Goal: Task Accomplishment & Management: Manage account settings

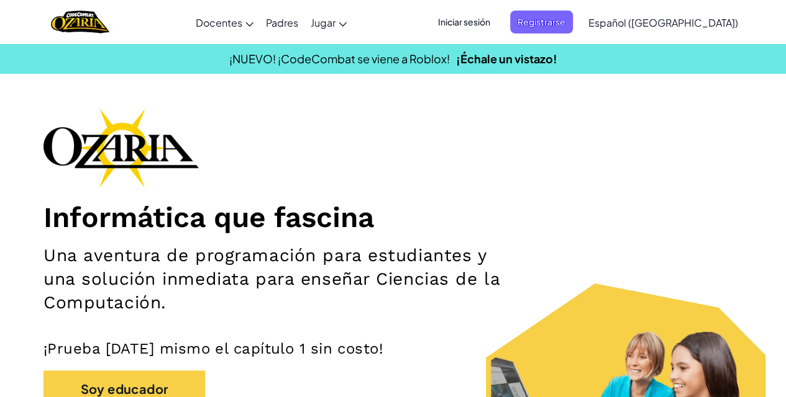
click at [497, 20] on span "Iniciar sesión" at bounding box center [463, 22] width 67 height 23
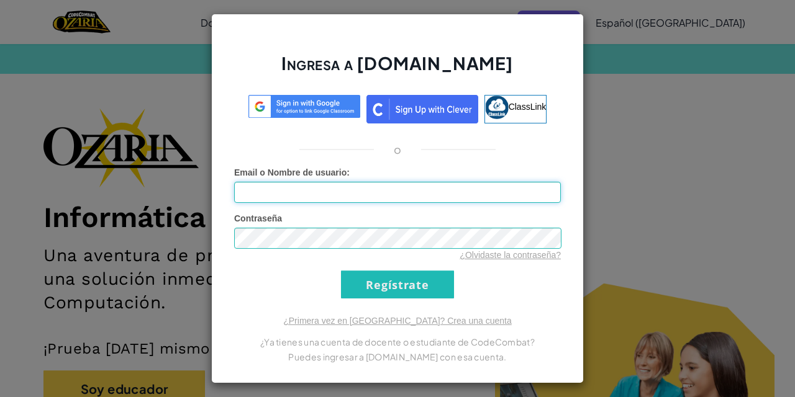
type input "[EMAIL_ADDRESS][DOMAIN_NAME]"
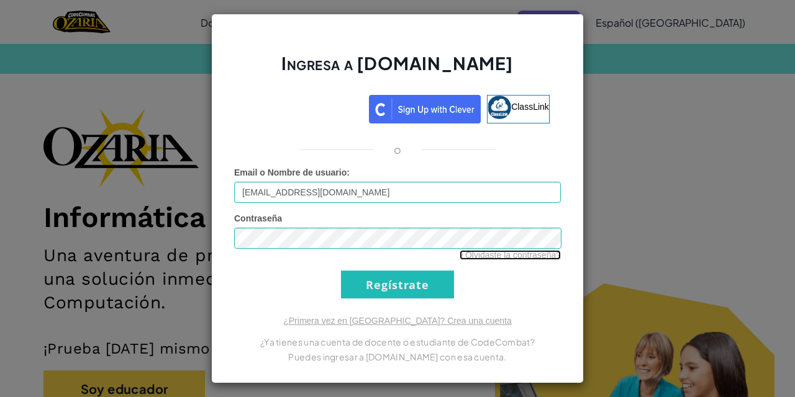
click at [530, 256] on link "¿Olvidaste la contraseña?" at bounding box center [510, 255] width 101 height 10
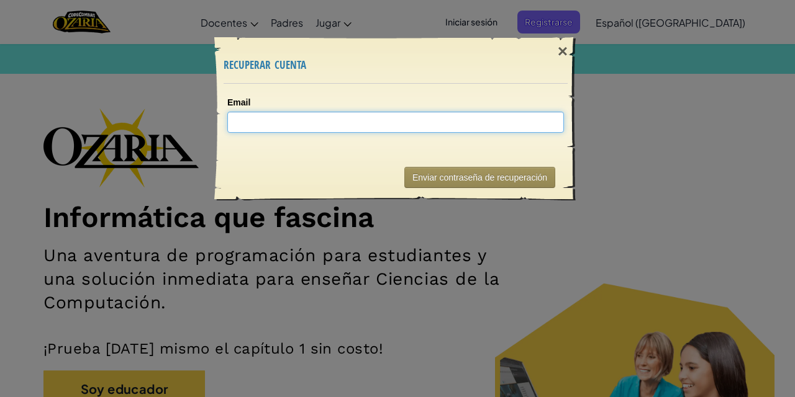
type input "a"
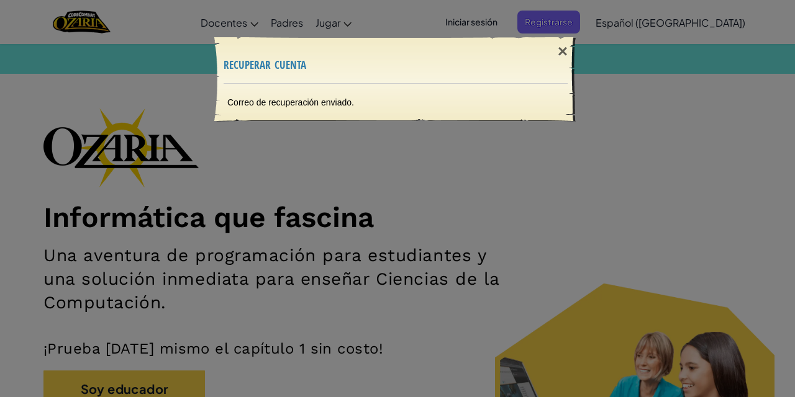
click at [377, 160] on div "× recuperar cuenta Correo de recuperación enviado. Enviando..." at bounding box center [397, 198] width 795 height 397
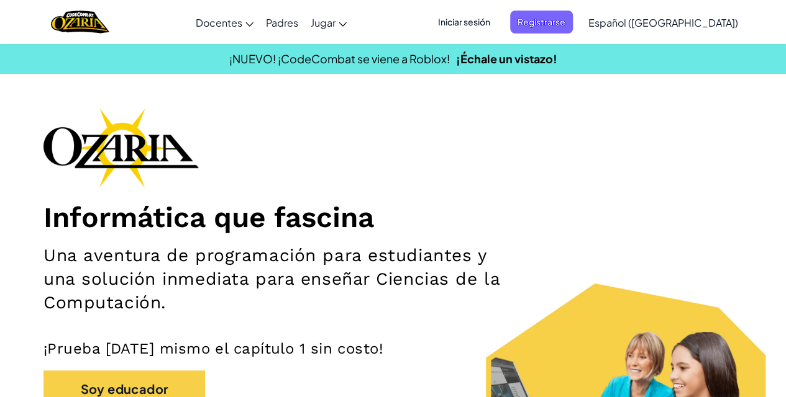
click at [497, 20] on span "Iniciar sesión" at bounding box center [463, 22] width 67 height 23
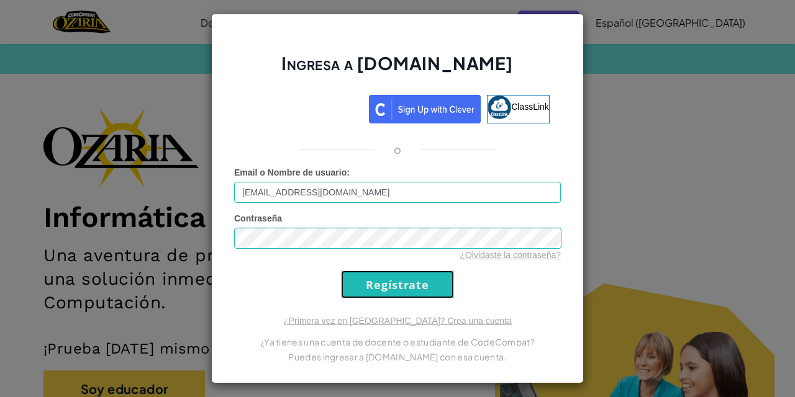
click at [406, 279] on input "Regístrate" at bounding box center [397, 285] width 113 height 28
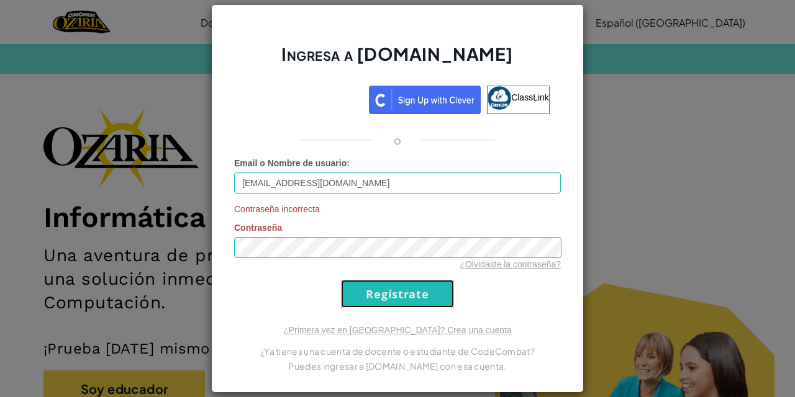
click at [426, 297] on input "Regístrate" at bounding box center [397, 294] width 113 height 28
click at [419, 298] on input "Regístrate" at bounding box center [397, 294] width 113 height 28
click at [553, 237] on div "Contraseña incorrecta Contraseña ¿Olvidaste la contraseña?" at bounding box center [397, 237] width 327 height 68
click at [417, 291] on input "Regístrate" at bounding box center [397, 294] width 113 height 28
click at [538, 231] on div "Contraseña incorrecta Contraseña ¿Olvidaste la contraseña?" at bounding box center [397, 237] width 327 height 68
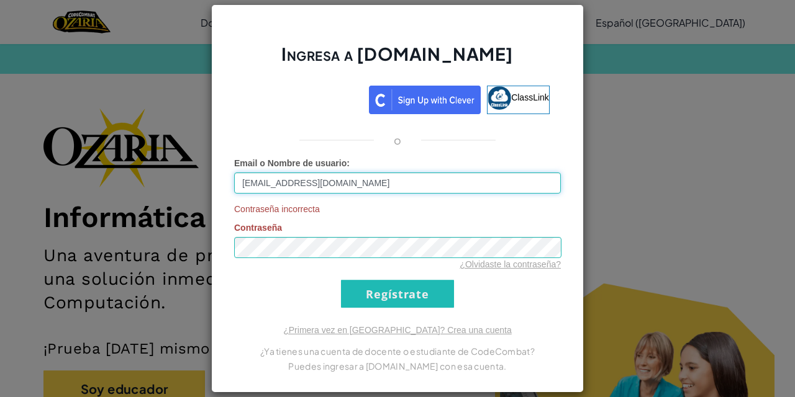
click at [392, 179] on input "[EMAIL_ADDRESS][DOMAIN_NAME]" at bounding box center [397, 183] width 327 height 21
click at [284, 180] on input "[EMAIL_ADDRESS][DOMAIN_NAME]" at bounding box center [397, 183] width 327 height 21
type input "[EMAIL_ADDRESS][DOMAIN_NAME]"
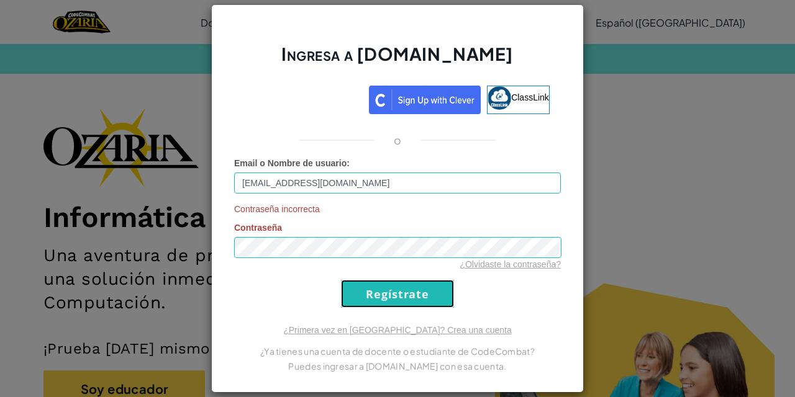
click at [384, 283] on input "Regístrate" at bounding box center [397, 294] width 113 height 28
click at [371, 296] on input "Regístrate" at bounding box center [397, 294] width 113 height 28
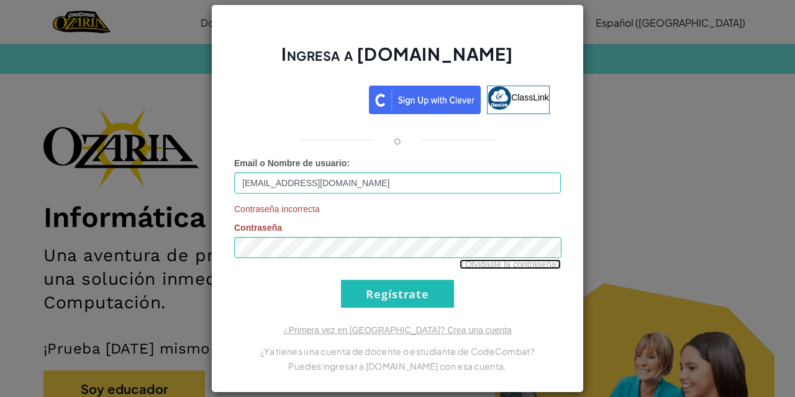
click at [513, 261] on link "¿Olvidaste la contraseña?" at bounding box center [510, 265] width 101 height 10
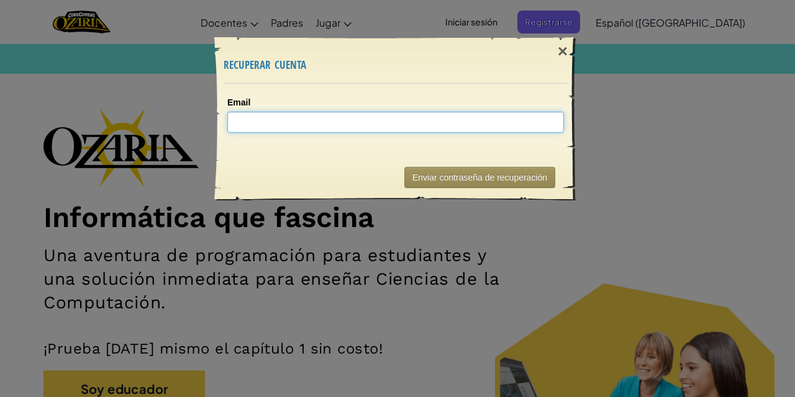
type input "a"
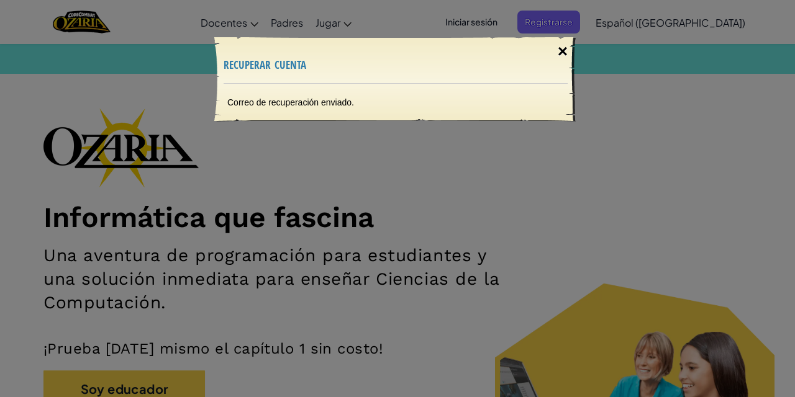
click at [562, 42] on div "×" at bounding box center [562, 52] width 29 height 36
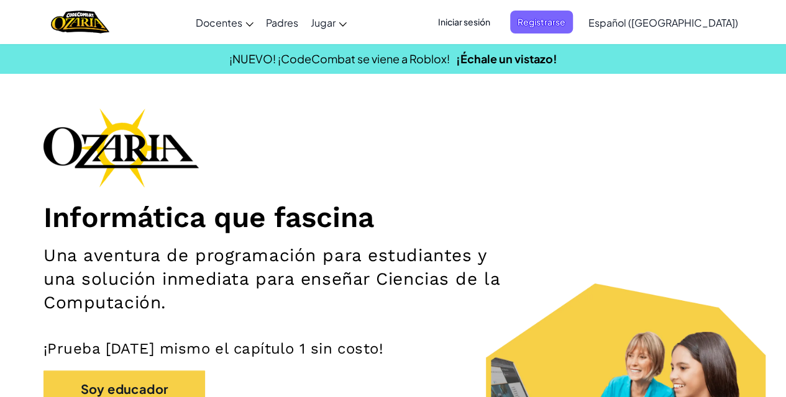
click at [497, 19] on span "Iniciar sesión" at bounding box center [463, 22] width 67 height 23
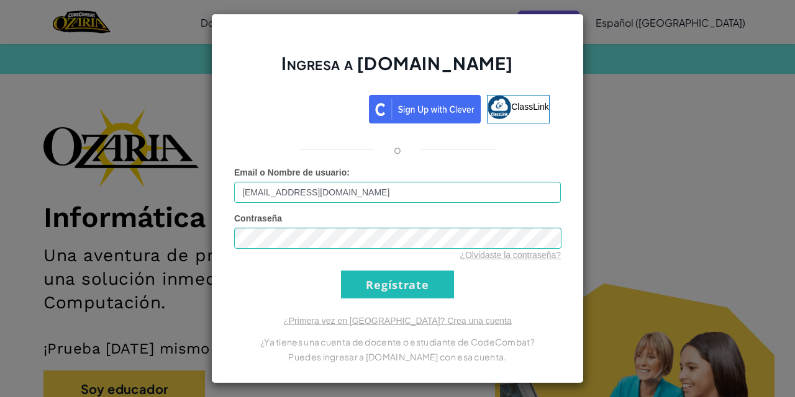
drag, startPoint x: 285, startPoint y: 195, endPoint x: 258, endPoint y: 204, distance: 28.1
click at [258, 204] on form "Email o Nombre de usuario : [EMAIL_ADDRESS][DOMAIN_NAME] Contraseña ¿Olvidaste …" at bounding box center [397, 232] width 327 height 132
type input "[EMAIL_ADDRESS][DOMAIN_NAME]"
click at [360, 273] on input "Regístrate" at bounding box center [397, 285] width 113 height 28
